Goal: Task Accomplishment & Management: Use online tool/utility

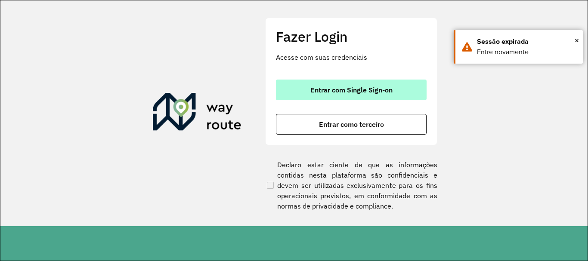
click at [333, 85] on button "Entrar com Single Sign-on" at bounding box center [351, 90] width 151 height 21
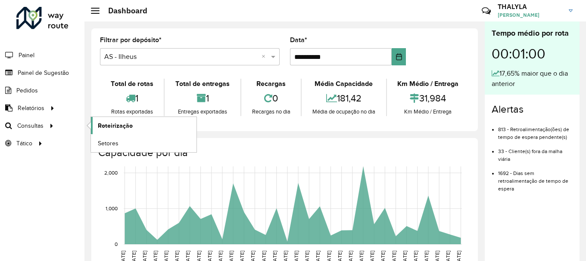
click at [129, 126] on span "Roteirização" at bounding box center [115, 125] width 35 height 9
click at [122, 149] on link "Setores" at bounding box center [144, 143] width 106 height 17
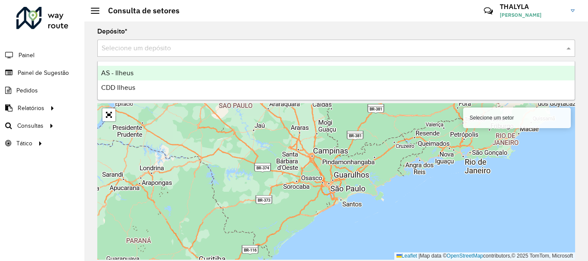
click at [173, 55] on div "Selecione um depósito" at bounding box center [336, 48] width 478 height 17
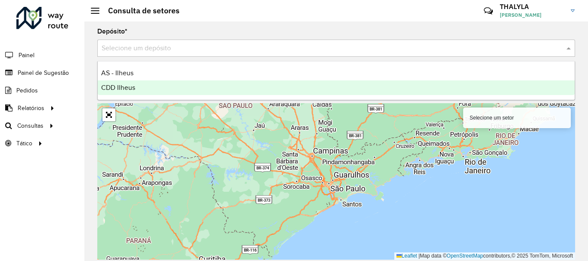
click at [139, 87] on div "CDD Ilheus" at bounding box center [336, 88] width 477 height 15
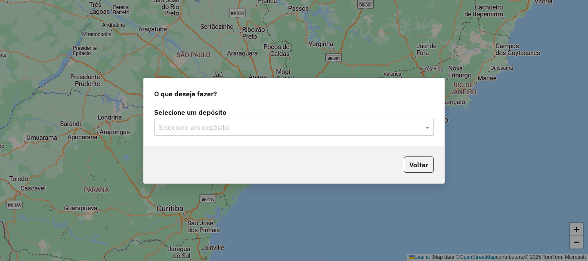
click at [220, 132] on input "text" at bounding box center [286, 128] width 254 height 10
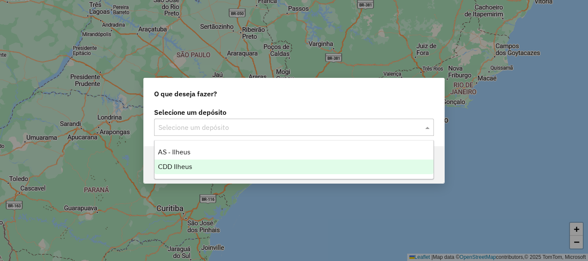
click at [184, 167] on span "CDD Ilheus" at bounding box center [175, 166] width 34 height 7
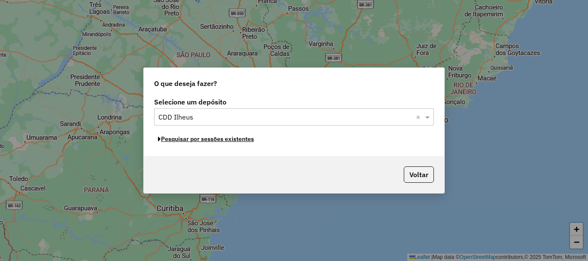
click at [226, 141] on button "Pesquisar por sessões existentes" at bounding box center [206, 139] width 104 height 13
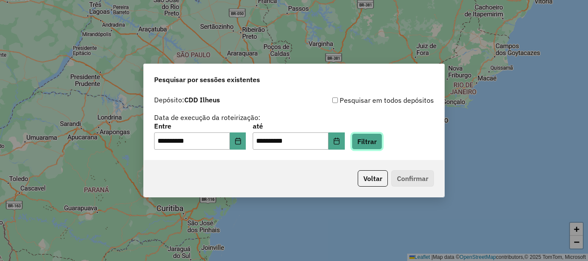
click at [371, 143] on button "Filtrar" at bounding box center [367, 142] width 31 height 16
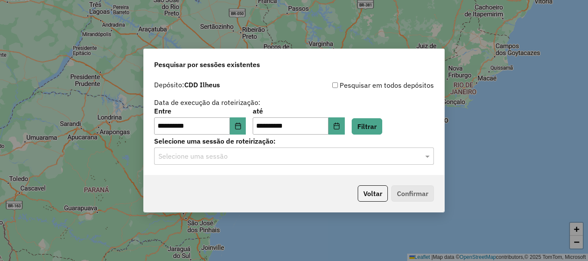
click at [219, 158] on input "text" at bounding box center [286, 157] width 254 height 10
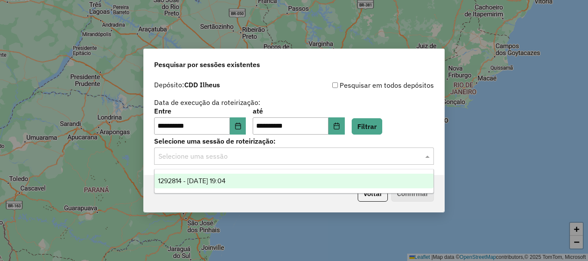
click at [221, 181] on span "1292814 - 11/10/2025 19:04" at bounding box center [192, 180] width 68 height 7
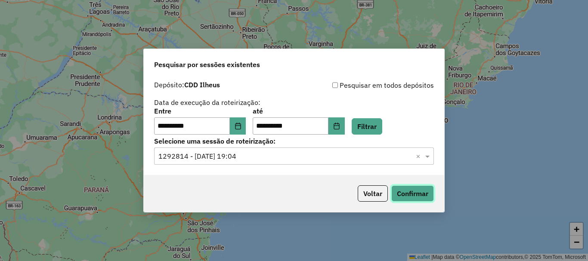
click at [401, 193] on button "Confirmar" at bounding box center [413, 194] width 43 height 16
drag, startPoint x: 330, startPoint y: 150, endPoint x: 103, endPoint y: 187, distance: 230.9
click at [330, 150] on div "Selecione uma sessão × 1292814 - 11/10/2025 19:04 ×" at bounding box center [294, 156] width 280 height 17
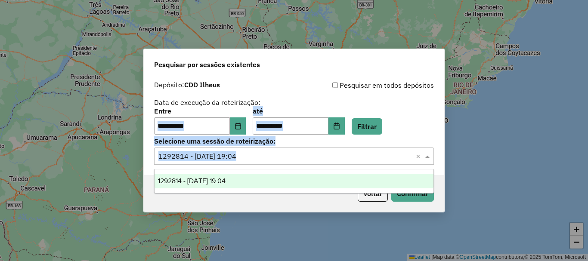
drag, startPoint x: 143, startPoint y: 131, endPoint x: 141, endPoint y: 182, distance: 50.8
click at [141, 182] on div "**********" at bounding box center [294, 130] width 588 height 261
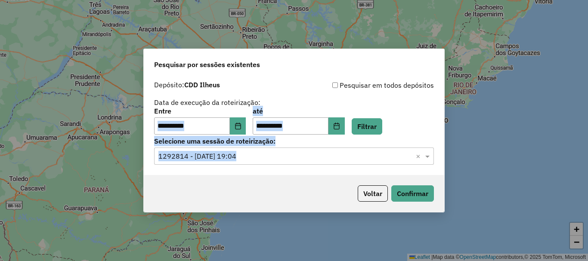
click at [279, 252] on div "**********" at bounding box center [294, 130] width 588 height 261
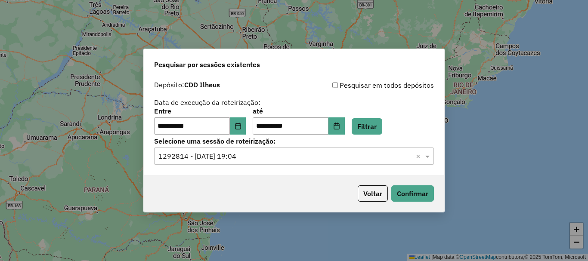
click at [265, 101] on div "**********" at bounding box center [294, 107] width 280 height 55
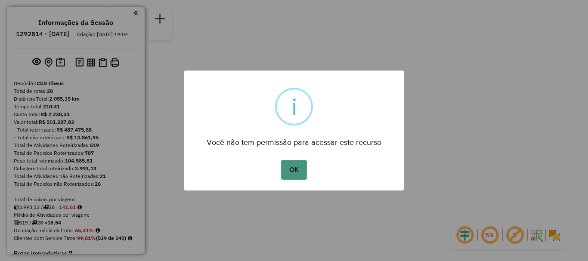
click at [297, 170] on button "OK" at bounding box center [293, 170] width 25 height 20
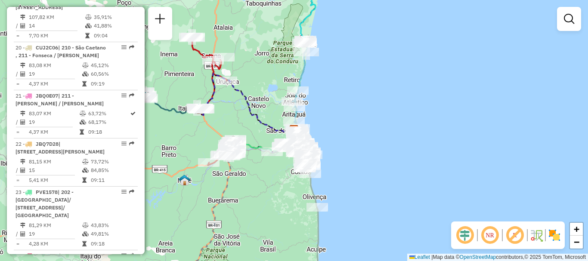
scroll to position [1379, 0]
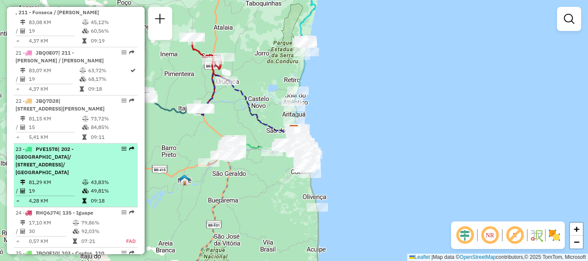
click at [74, 146] on span "| 202 - [GEOGRAPHIC_DATA]/ [STREET_ADDRESS]/ [GEOGRAPHIC_DATA]" at bounding box center [45, 161] width 58 height 30
select select "**********"
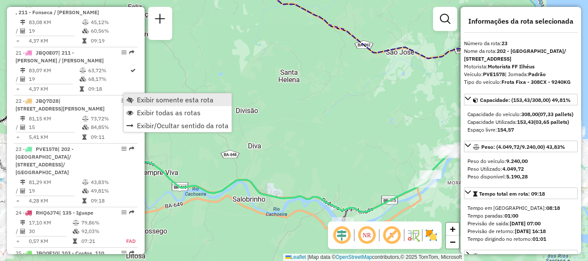
click at [137, 96] on link "Exibir somente esta rota" at bounding box center [178, 99] width 108 height 13
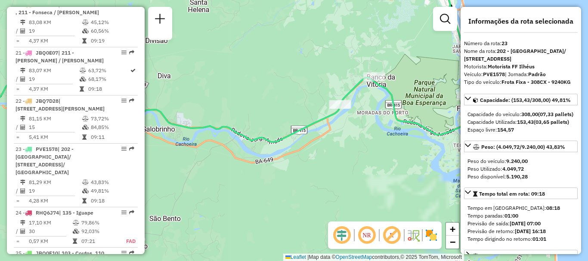
drag, startPoint x: 358, startPoint y: 154, endPoint x: 317, endPoint y: 153, distance: 41.4
click at [251, 86] on div "Janela de atendimento Grade de atendimento Capacidade Transportadoras Veículos …" at bounding box center [294, 130] width 588 height 261
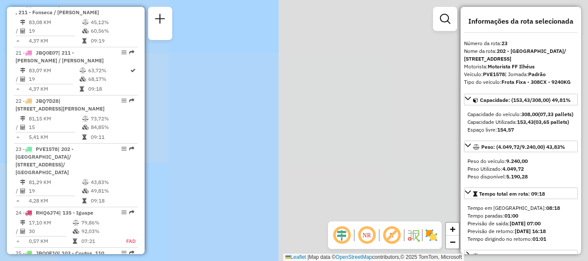
drag, startPoint x: 317, startPoint y: 153, endPoint x: 308, endPoint y: 159, distance: 10.4
click at [308, 159] on div "Janela de atendimento Grade de atendimento Capacidade Transportadoras Veículos …" at bounding box center [294, 130] width 588 height 261
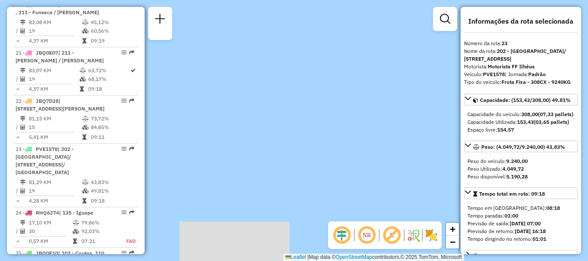
drag, startPoint x: 224, startPoint y: 126, endPoint x: 359, endPoint y: 124, distance: 135.7
click at [359, 124] on div "Janela de atendimento Grade de atendimento Capacidade Transportadoras Veículos …" at bounding box center [294, 130] width 588 height 261
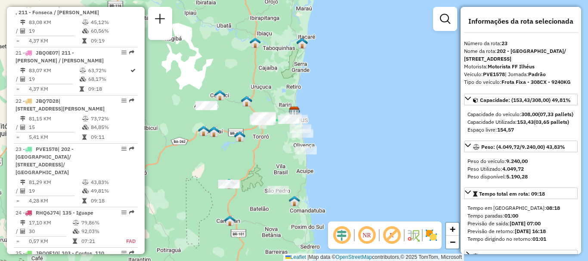
drag, startPoint x: 277, startPoint y: 177, endPoint x: 401, endPoint y: 147, distance: 127.6
click at [401, 147] on div "Janela de atendimento Grade de atendimento Capacidade Transportadoras Veículos …" at bounding box center [294, 130] width 588 height 261
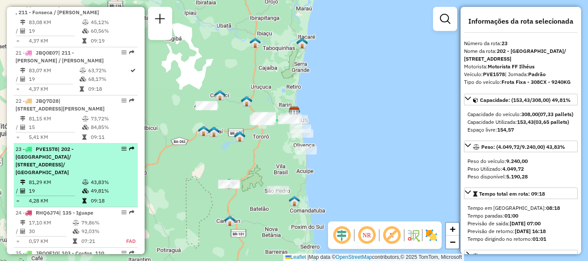
click at [123, 146] on em at bounding box center [123, 148] width 5 height 5
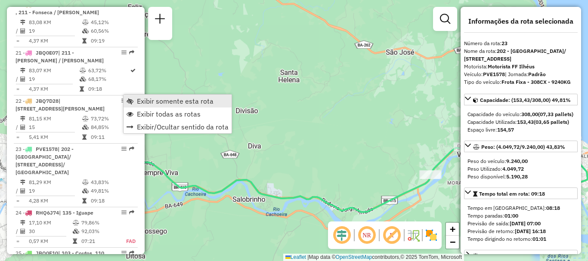
click at [139, 98] on span "Exibir somente esta rota" at bounding box center [175, 101] width 77 height 7
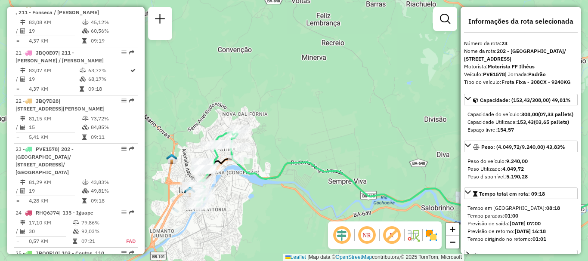
drag, startPoint x: 190, startPoint y: 147, endPoint x: 379, endPoint y: 156, distance: 188.9
click at [379, 156] on div "Janela de atendimento Grade de atendimento Capacidade Transportadoras Veículos …" at bounding box center [294, 130] width 588 height 261
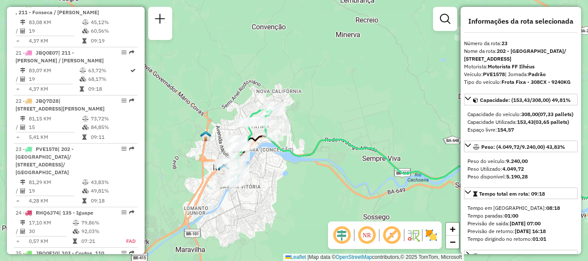
drag, startPoint x: 283, startPoint y: 147, endPoint x: 314, endPoint y: 133, distance: 34.9
click at [314, 133] on div "Janela de atendimento Grade de atendimento Capacidade Transportadoras Veículos …" at bounding box center [294, 130] width 588 height 261
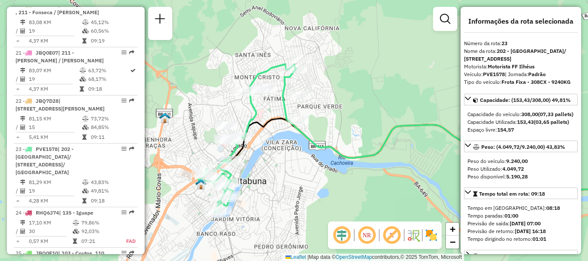
drag, startPoint x: 239, startPoint y: 176, endPoint x: 281, endPoint y: 157, distance: 46.3
click at [281, 157] on div "Janela de atendimento Grade de atendimento Capacidade Transportadoras Veículos …" at bounding box center [294, 130] width 588 height 261
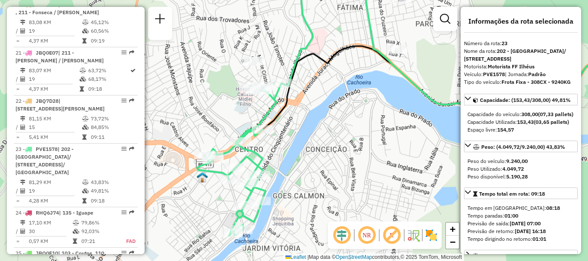
drag, startPoint x: 217, startPoint y: 171, endPoint x: 276, endPoint y: 133, distance: 69.5
click at [276, 133] on div "Janela de atendimento Grade de atendimento Capacidade Transportadoras Veículos …" at bounding box center [294, 130] width 588 height 261
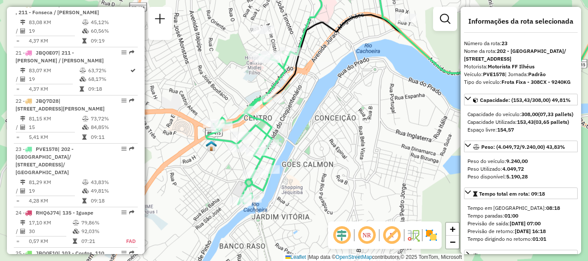
drag, startPoint x: 283, startPoint y: 174, endPoint x: 292, endPoint y: 147, distance: 28.6
click at [292, 147] on div "Janela de atendimento Grade de atendimento Capacidade Transportadoras Veículos …" at bounding box center [294, 130] width 588 height 261
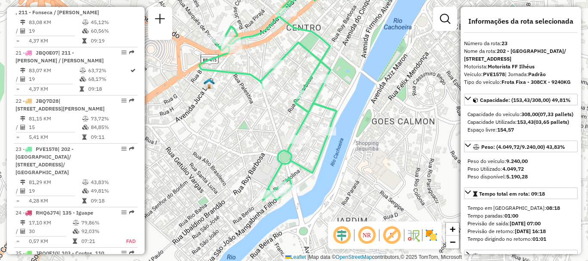
drag, startPoint x: 282, startPoint y: 160, endPoint x: 353, endPoint y: 111, distance: 86.5
click at [353, 111] on div "Janela de atendimento Grade de atendimento Capacidade Transportadoras Veículos …" at bounding box center [294, 130] width 588 height 261
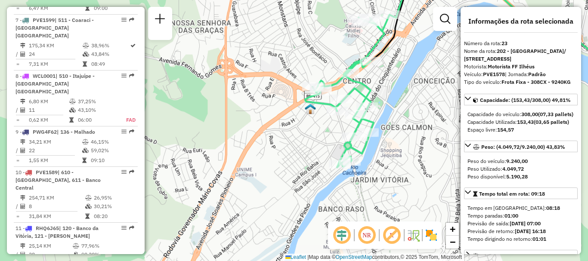
scroll to position [646, 0]
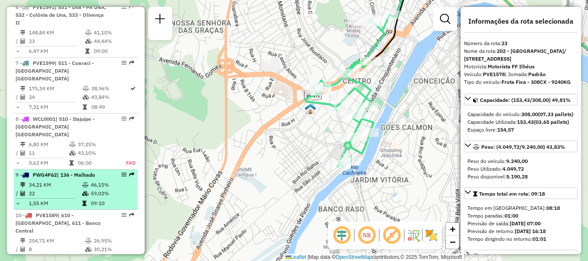
click at [98, 171] on div "9 - PWG4F62 | 136 - Malhado" at bounding box center [61, 175] width 91 height 8
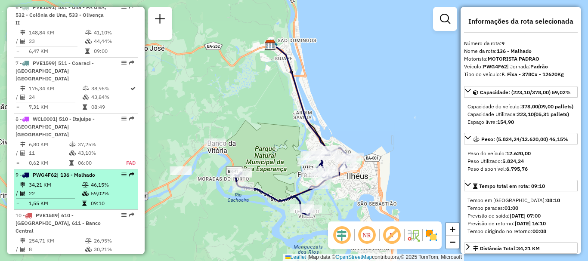
drag, startPoint x: 125, startPoint y: 134, endPoint x: 120, endPoint y: 134, distance: 4.8
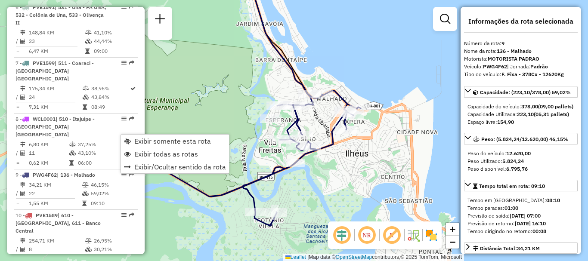
drag, startPoint x: 344, startPoint y: 186, endPoint x: 340, endPoint y: 144, distance: 42.0
click at [340, 144] on div "Janela de atendimento Grade de atendimento Capacidade Transportadoras Veículos …" at bounding box center [294, 130] width 588 height 261
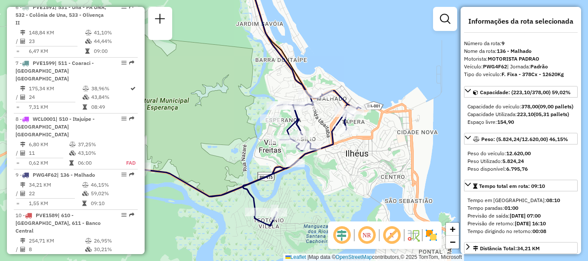
click at [345, 108] on icon at bounding box center [242, 158] width 238 height 135
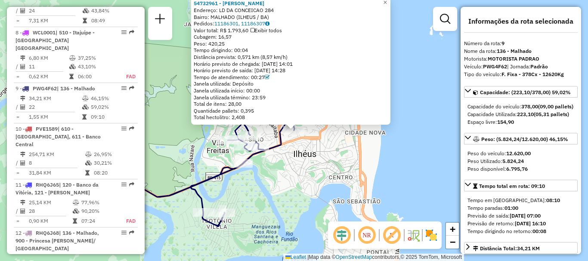
scroll to position [770, 0]
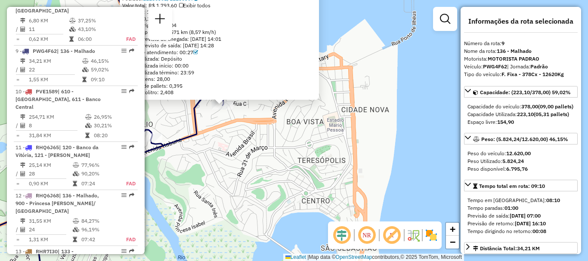
click at [338, 149] on div "54732961 - [PERSON_NAME] DA SI Endereço: LD DA CONCEICAO 284 Bairro: [GEOGRAPHI…" at bounding box center [294, 130] width 588 height 261
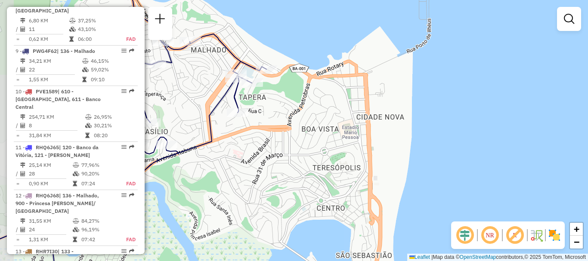
drag, startPoint x: 328, startPoint y: 161, endPoint x: 344, endPoint y: 169, distance: 17.3
click at [344, 169] on div "Janela de atendimento Grade de atendimento Capacidade Transportadoras Veículos …" at bounding box center [294, 130] width 588 height 261
click at [360, 53] on div "Janela de atendimento Grade de atendimento Capacidade Transportadoras Veículos …" at bounding box center [294, 130] width 588 height 261
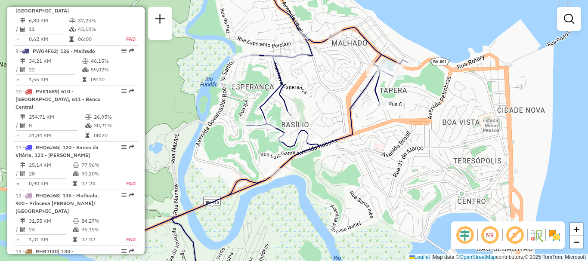
drag, startPoint x: 234, startPoint y: 167, endPoint x: 374, endPoint y: 160, distance: 140.6
click at [374, 160] on div "Janela de atendimento Grade de atendimento Capacidade Transportadoras Veículos …" at bounding box center [294, 130] width 588 height 261
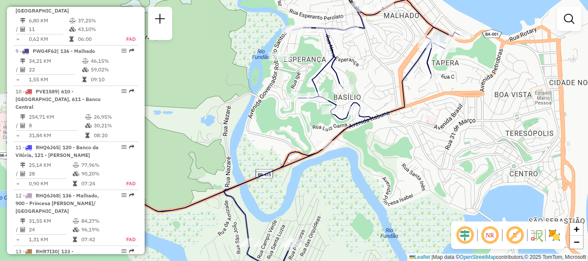
drag, startPoint x: 238, startPoint y: 159, endPoint x: 393, endPoint y: 139, distance: 156.8
click at [393, 139] on div "Janela de atendimento Grade de atendimento Capacidade Transportadoras Veículos …" at bounding box center [294, 130] width 588 height 261
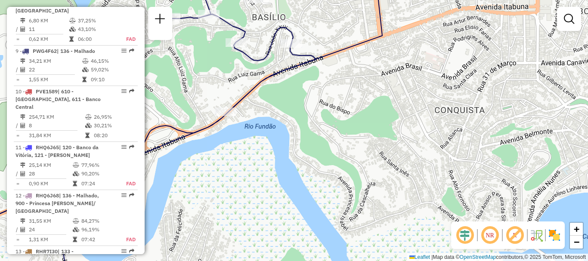
click at [330, 172] on div "Janela de atendimento Grade de atendimento Capacidade Transportadoras Veículos …" at bounding box center [294, 130] width 588 height 261
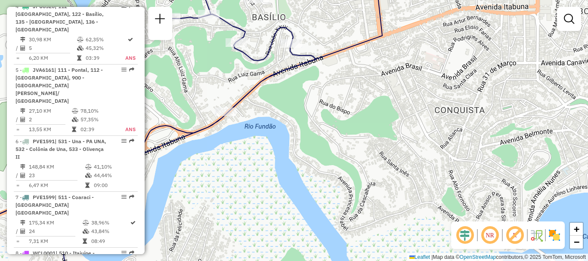
scroll to position [426, 0]
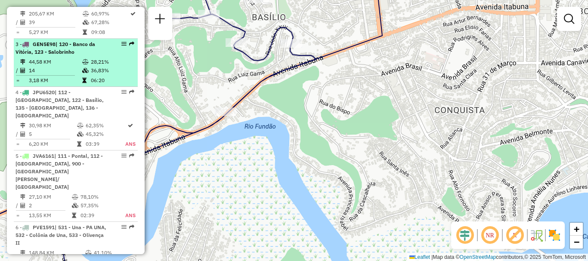
click at [121, 54] on div "3 - GEN5E98 | 120 - Banco da Vitória, 123 - Salobrinho" at bounding box center [76, 48] width 121 height 16
select select "**********"
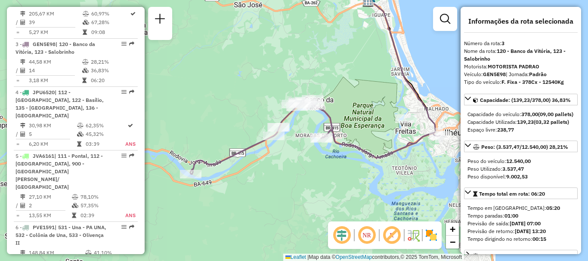
drag, startPoint x: 336, startPoint y: 178, endPoint x: 355, endPoint y: 139, distance: 43.5
click at [355, 139] on div "Janela de atendimento Grade de atendimento Capacidade Transportadoras Veículos …" at bounding box center [294, 130] width 588 height 261
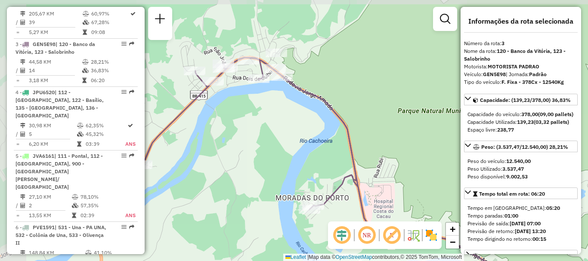
drag, startPoint x: 321, startPoint y: 121, endPoint x: 413, endPoint y: 192, distance: 115.5
click at [413, 192] on div "Janela de atendimento Grade de atendimento Capacidade Transportadoras Veículos …" at bounding box center [294, 130] width 588 height 261
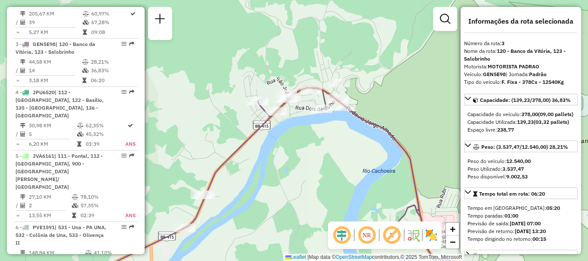
drag, startPoint x: 316, startPoint y: 137, endPoint x: 379, endPoint y: 168, distance: 69.8
click at [379, 168] on div "Janela de atendimento Grade de atendimento Capacidade Transportadoras Veículos …" at bounding box center [294, 130] width 588 height 261
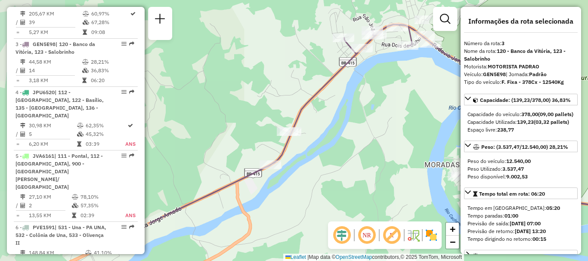
drag, startPoint x: 306, startPoint y: 184, endPoint x: 394, endPoint y: 120, distance: 108.0
click at [394, 120] on div "Janela de atendimento Grade de atendimento Capacidade Transportadoras Veículos …" at bounding box center [294, 130] width 588 height 261
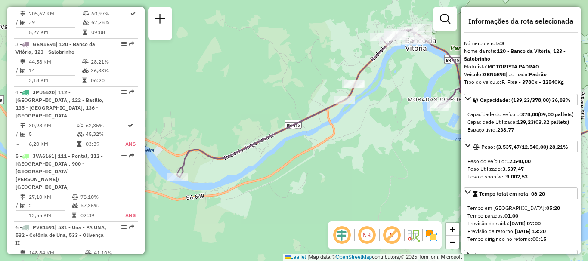
drag, startPoint x: 352, startPoint y: 193, endPoint x: 381, endPoint y: 133, distance: 67.0
click at [381, 133] on div "Janela de atendimento Grade de atendimento Capacidade Transportadoras Veículos …" at bounding box center [294, 130] width 588 height 261
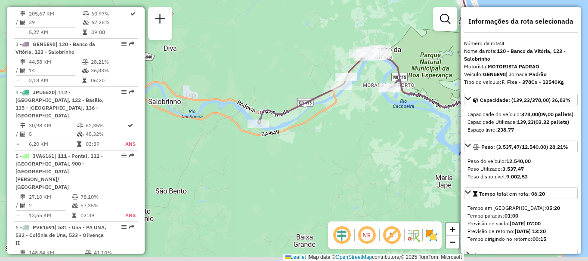
drag, startPoint x: 395, startPoint y: 178, endPoint x: 373, endPoint y: 135, distance: 48.6
click at [373, 135] on div "Janela de atendimento Grade de atendimento Capacidade Transportadoras Veículos …" at bounding box center [294, 130] width 588 height 261
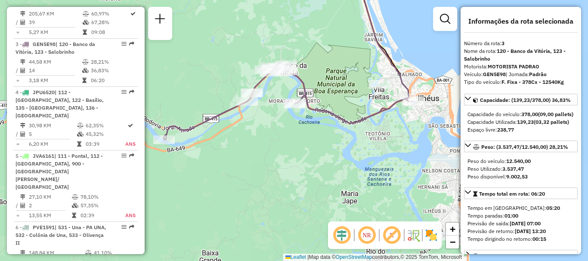
drag, startPoint x: 411, startPoint y: 147, endPoint x: 318, endPoint y: 167, distance: 95.1
click at [318, 167] on div "Janela de atendimento Grade de atendimento Capacidade Transportadoras Veículos …" at bounding box center [294, 130] width 588 height 261
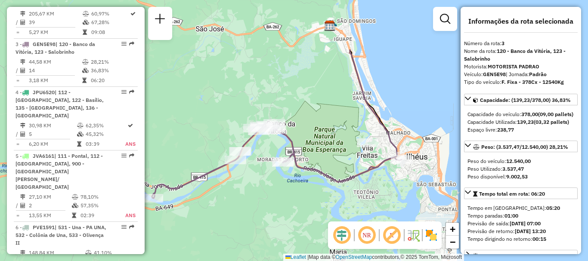
drag, startPoint x: 349, startPoint y: 121, endPoint x: 312, endPoint y: 197, distance: 84.0
click at [312, 197] on div "Janela de atendimento Grade de atendimento Capacidade Transportadoras Veículos …" at bounding box center [294, 130] width 588 height 261
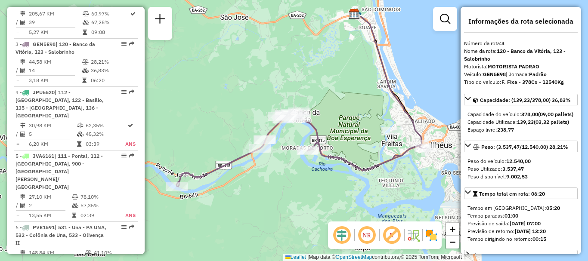
drag, startPoint x: 320, startPoint y: 146, endPoint x: 344, endPoint y: 135, distance: 27.2
click at [344, 135] on div "Janela de atendimento Grade de atendimento Capacidade Transportadoras Veículos …" at bounding box center [294, 130] width 588 height 261
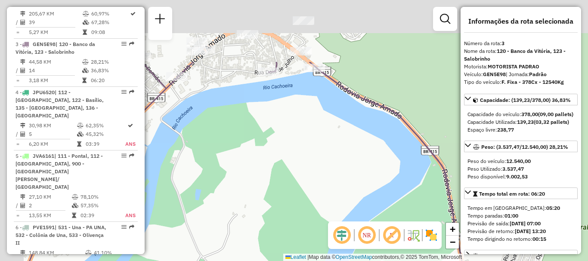
drag, startPoint x: 296, startPoint y: 90, endPoint x: 333, endPoint y: 187, distance: 103.6
click at [333, 186] on div "Janela de atendimento Grade de atendimento Capacidade Transportadoras Veículos …" at bounding box center [294, 130] width 588 height 261
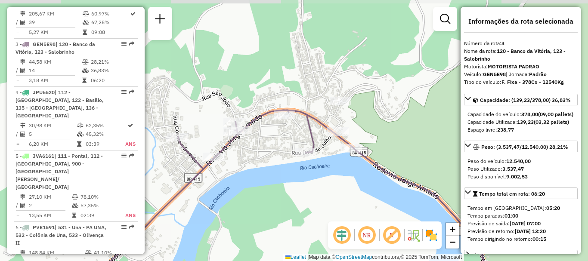
drag, startPoint x: 295, startPoint y: 120, endPoint x: 330, endPoint y: 192, distance: 80.2
click at [330, 192] on div "Janela de atendimento Grade de atendimento Capacidade Transportadoras Veículos …" at bounding box center [294, 130] width 588 height 261
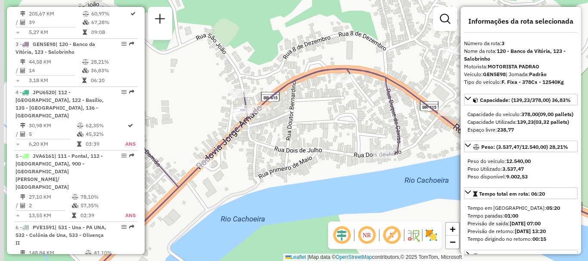
drag, startPoint x: 256, startPoint y: 121, endPoint x: 317, endPoint y: 146, distance: 65.8
click at [317, 146] on div "Janela de atendimento Grade de atendimento Capacidade Transportadoras Veículos …" at bounding box center [294, 130] width 588 height 261
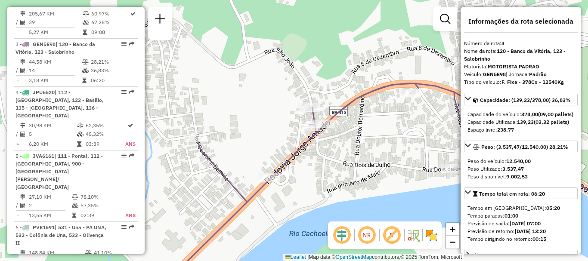
drag, startPoint x: 272, startPoint y: 144, endPoint x: 341, endPoint y: 159, distance: 70.0
click at [341, 159] on div "Janela de atendimento Grade de atendimento Capacidade Transportadoras Veículos …" at bounding box center [294, 130] width 588 height 261
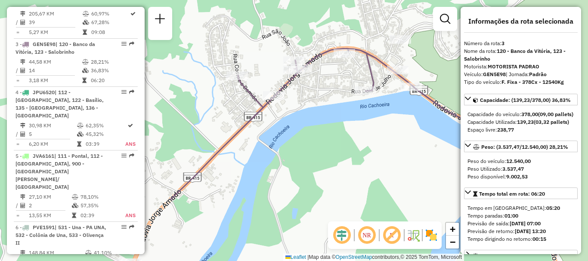
drag, startPoint x: 318, startPoint y: 207, endPoint x: 309, endPoint y: 118, distance: 89.2
click at [309, 118] on div "Janela de atendimento Grade de atendimento Capacidade Transportadoras Veículos …" at bounding box center [294, 130] width 588 height 261
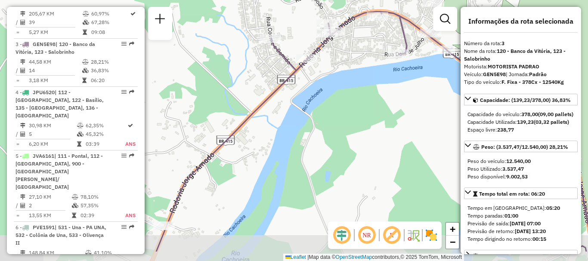
drag, startPoint x: 296, startPoint y: 162, endPoint x: 339, endPoint y: 117, distance: 62.5
click at [339, 117] on div "Janela de atendimento Grade de atendimento Capacidade Transportadoras Veículos …" at bounding box center [294, 130] width 588 height 261
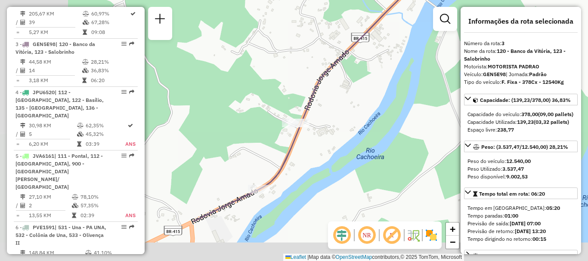
drag, startPoint x: 280, startPoint y: 184, endPoint x: 379, endPoint y: 118, distance: 118.6
click at [379, 118] on div "Janela de atendimento Grade de atendimento Capacidade Transportadoras Veículos …" at bounding box center [294, 130] width 588 height 261
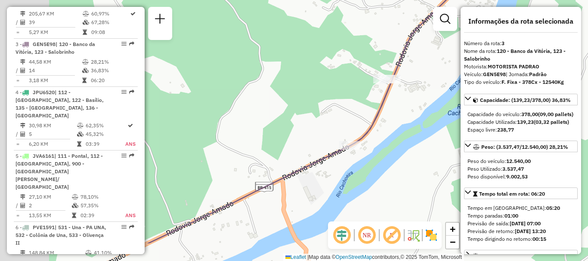
drag, startPoint x: 299, startPoint y: 182, endPoint x: 395, endPoint y: 134, distance: 106.5
click at [395, 134] on div "Janela de atendimento Grade de atendimento Capacidade Transportadoras Veículos …" at bounding box center [294, 130] width 588 height 261
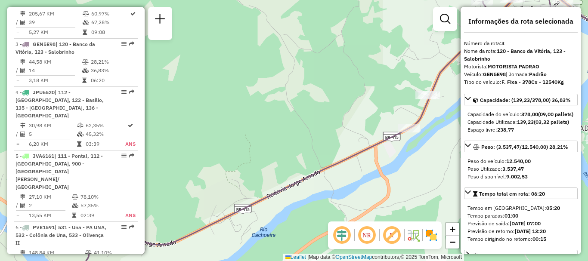
drag, startPoint x: 273, startPoint y: 210, endPoint x: 406, endPoint y: 164, distance: 141.4
click at [394, 168] on div "Janela de atendimento Grade de atendimento Capacidade Transportadoras Veículos …" at bounding box center [294, 130] width 588 height 261
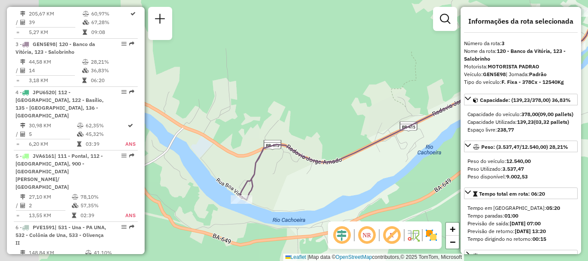
drag, startPoint x: 237, startPoint y: 219, endPoint x: 325, endPoint y: 155, distance: 108.5
click at [325, 155] on icon at bounding box center [487, 58] width 495 height 284
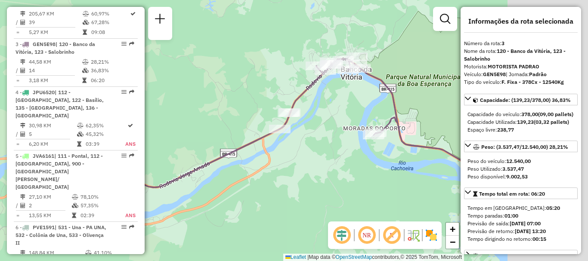
drag, startPoint x: 388, startPoint y: 173, endPoint x: 227, endPoint y: 187, distance: 161.3
click at [227, 187] on div "Janela de atendimento Grade de atendimento Capacidade Transportadoras Veículos …" at bounding box center [294, 130] width 588 height 261
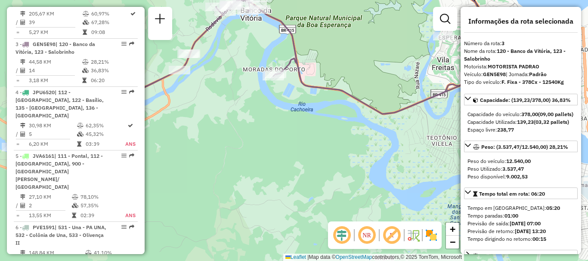
drag, startPoint x: 346, startPoint y: 179, endPoint x: 249, endPoint y: 113, distance: 117.5
click at [249, 113] on div "Janela de atendimento Grade de atendimento Capacidade Transportadoras Veículos …" at bounding box center [294, 130] width 588 height 261
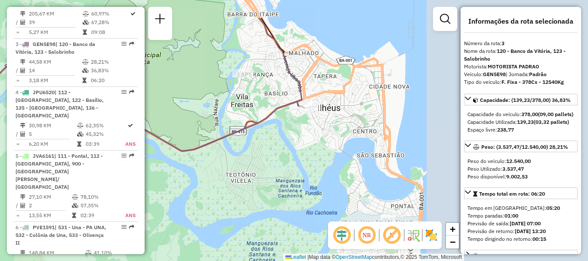
drag, startPoint x: 397, startPoint y: 130, endPoint x: 183, endPoint y: 177, distance: 218.7
click at [184, 177] on div "Janela de atendimento Grade de atendimento Capacidade Transportadoras Veículos …" at bounding box center [294, 130] width 588 height 261
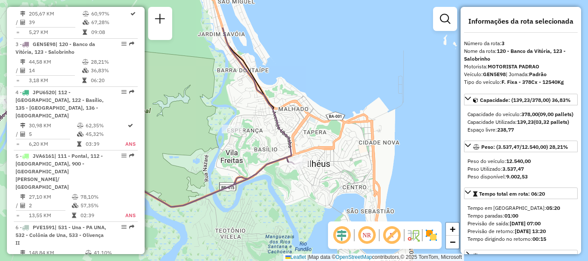
drag, startPoint x: 295, startPoint y: 136, endPoint x: 311, endPoint y: 190, distance: 56.0
click at [311, 190] on div "Janela de atendimento Grade de atendimento Capacidade Transportadoras Veículos …" at bounding box center [294, 130] width 588 height 261
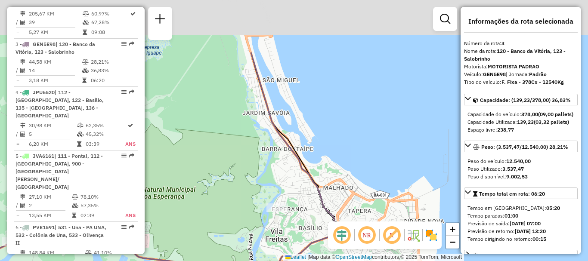
drag, startPoint x: 280, startPoint y: 101, endPoint x: 327, endPoint y: 184, distance: 95.1
click at [326, 181] on div "Janela de atendimento Grade de atendimento Capacidade Transportadoras Veículos …" at bounding box center [294, 130] width 588 height 261
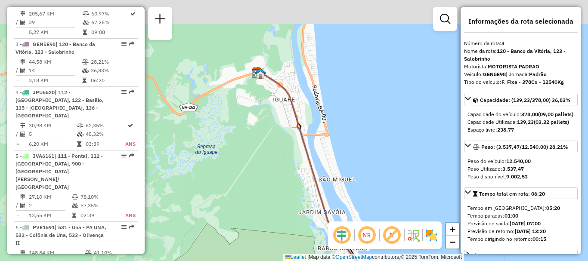
drag, startPoint x: 277, startPoint y: 100, endPoint x: 337, endPoint y: 206, distance: 121.9
click at [337, 206] on div "Janela de atendimento Grade de atendimento Capacidade Transportadoras Veículos …" at bounding box center [294, 130] width 588 height 261
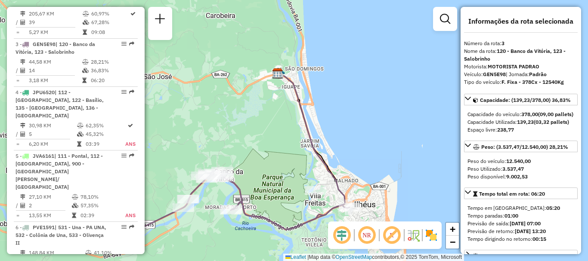
drag, startPoint x: 273, startPoint y: 220, endPoint x: 275, endPoint y: 144, distance: 76.3
click at [275, 144] on div "Janela de atendimento Grade de atendimento Capacidade Transportadoras Veículos …" at bounding box center [294, 130] width 588 height 261
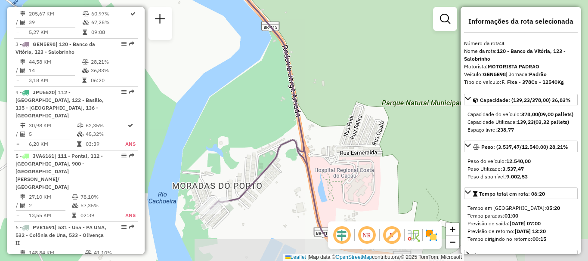
drag, startPoint x: 221, startPoint y: 181, endPoint x: 364, endPoint y: 131, distance: 150.8
click at [364, 131] on div "Janela de atendimento Grade de atendimento Capacidade Transportadoras Veículos …" at bounding box center [294, 130] width 588 height 261
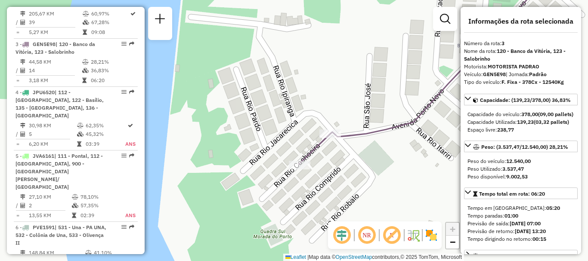
drag, startPoint x: 230, startPoint y: 212, endPoint x: 365, endPoint y: 156, distance: 146.5
click at [365, 156] on div "Janela de atendimento Grade de atendimento Capacidade Transportadoras Veículos …" at bounding box center [294, 130] width 588 height 261
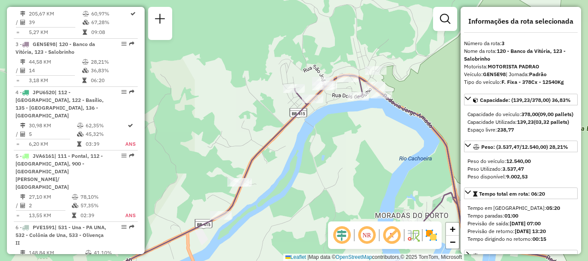
drag, startPoint x: 375, startPoint y: 97, endPoint x: 346, endPoint y: 124, distance: 39.9
click at [346, 124] on div "Janela de atendimento Grade de atendimento Capacidade Transportadoras Veículos …" at bounding box center [294, 130] width 588 height 261
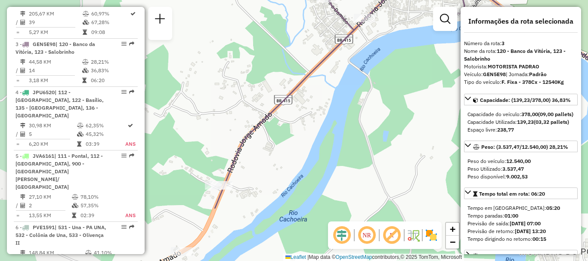
drag, startPoint x: 257, startPoint y: 179, endPoint x: 379, endPoint y: 100, distance: 146.0
click at [379, 100] on div "Janela de atendimento Grade de atendimento Capacidade Transportadoras Veículos …" at bounding box center [294, 130] width 588 height 261
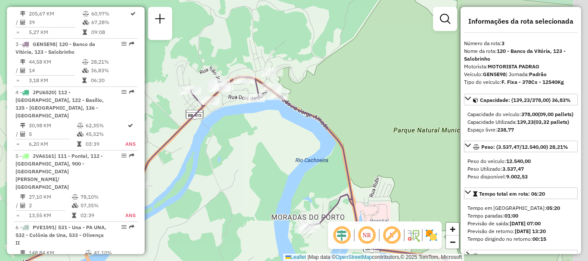
drag, startPoint x: 424, startPoint y: 148, endPoint x: 288, endPoint y: 155, distance: 136.3
click at [288, 155] on div "Janela de atendimento Grade de atendimento Capacidade Transportadoras Veículos …" at bounding box center [294, 130] width 588 height 261
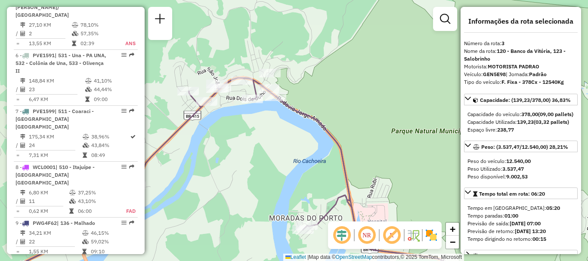
scroll to position [641, 0]
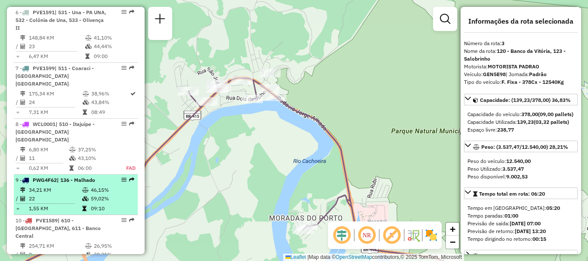
click at [95, 177] on span "| 136 - Malhado" at bounding box center [76, 180] width 38 height 6
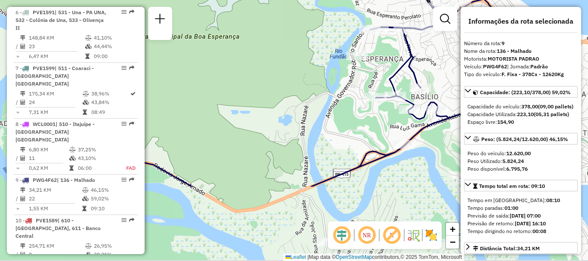
drag, startPoint x: 329, startPoint y: 200, endPoint x: 219, endPoint y: 61, distance: 176.9
click at [219, 61] on div "Janela de atendimento Grade de atendimento Capacidade Transportadoras Veículos …" at bounding box center [294, 130] width 588 height 261
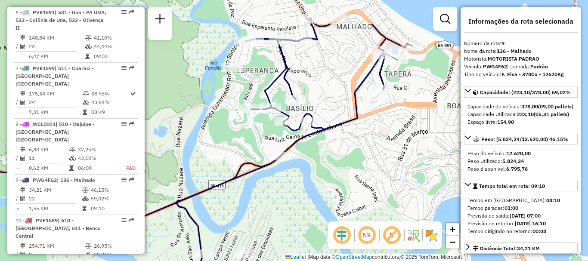
drag, startPoint x: 399, startPoint y: 116, endPoint x: 316, endPoint y: 166, distance: 97.0
click at [316, 166] on div "Janela de atendimento Grade de atendimento Capacidade Transportadoras Veículos …" at bounding box center [294, 130] width 588 height 261
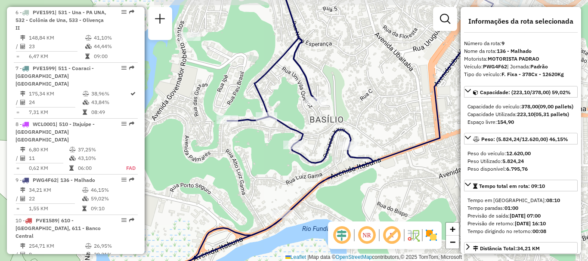
drag, startPoint x: 318, startPoint y: 174, endPoint x: 367, endPoint y: 193, distance: 51.8
click at [367, 193] on div "Janela de atendimento Grade de atendimento Capacidade Transportadoras Veículos …" at bounding box center [294, 130] width 588 height 261
